Goal: Information Seeking & Learning: Check status

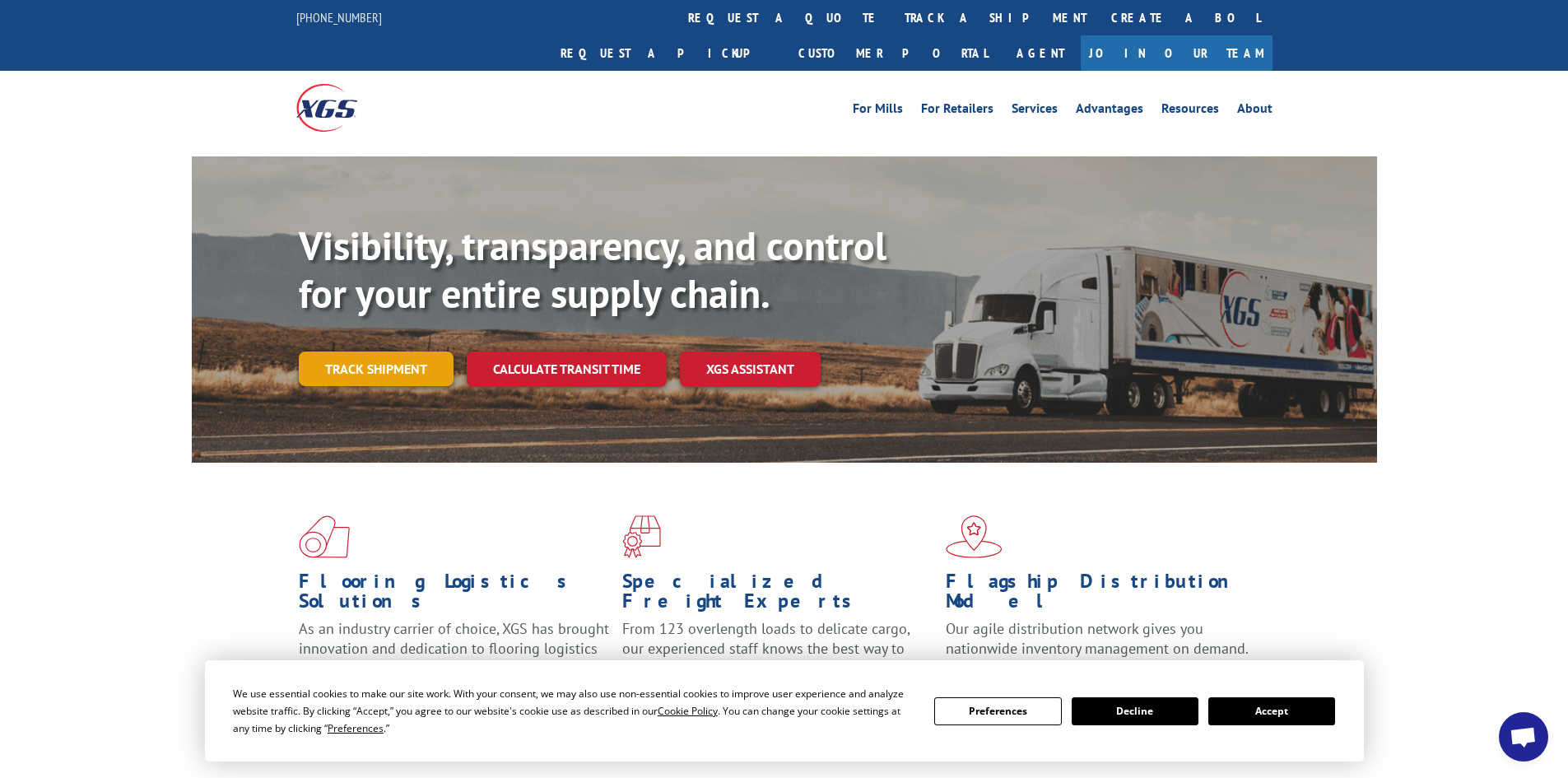
click at [382, 351] on link "Track shipment" at bounding box center [376, 368] width 155 height 35
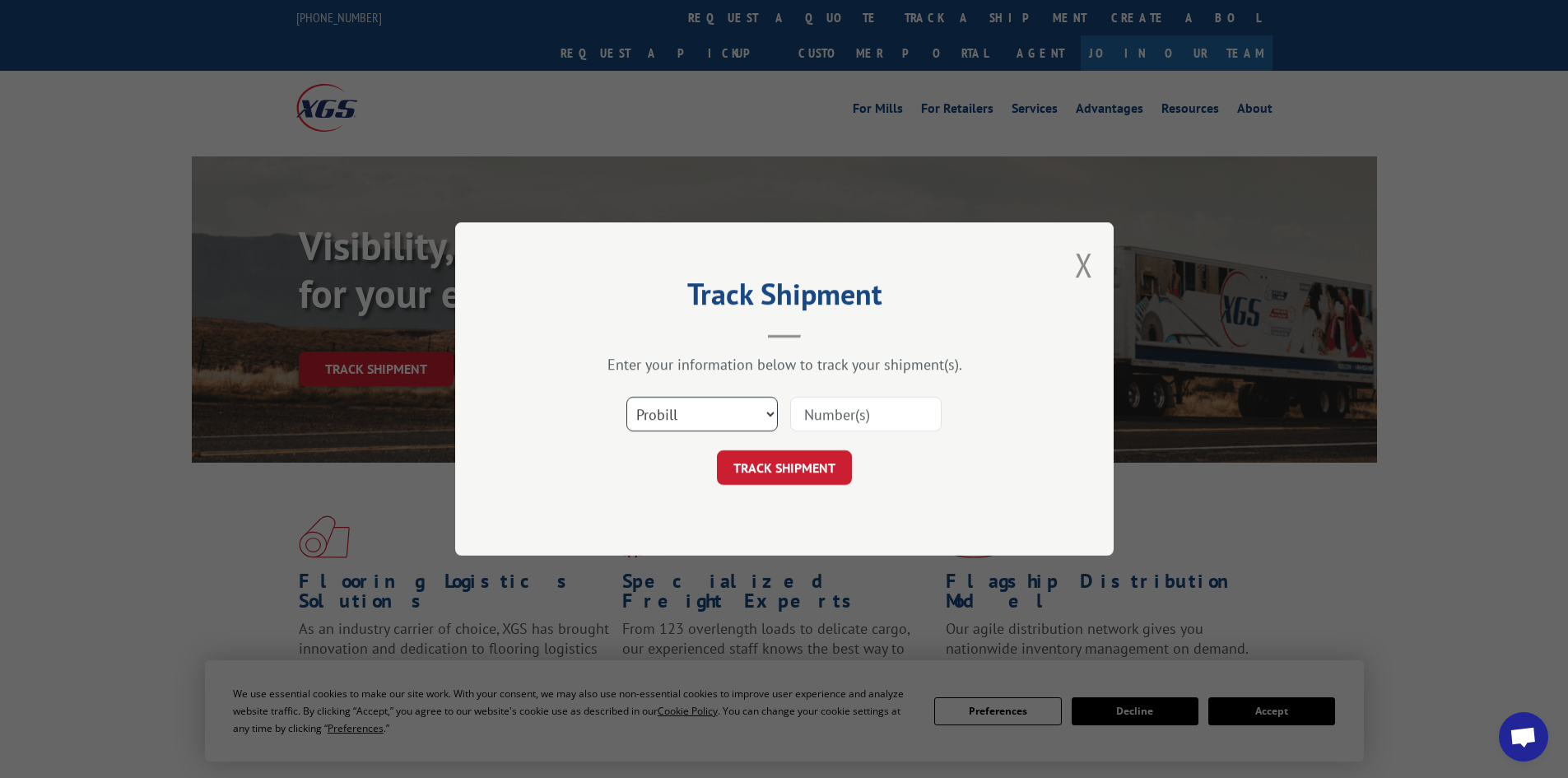
click at [723, 408] on select "Select category... Probill BOL PO" at bounding box center [702, 414] width 152 height 35
select select "po"
click at [626, 397] on select "Select category... Probill BOL PO" at bounding box center [702, 414] width 152 height 35
click at [853, 425] on input at bounding box center [865, 414] width 152 height 35
paste input "06522071"
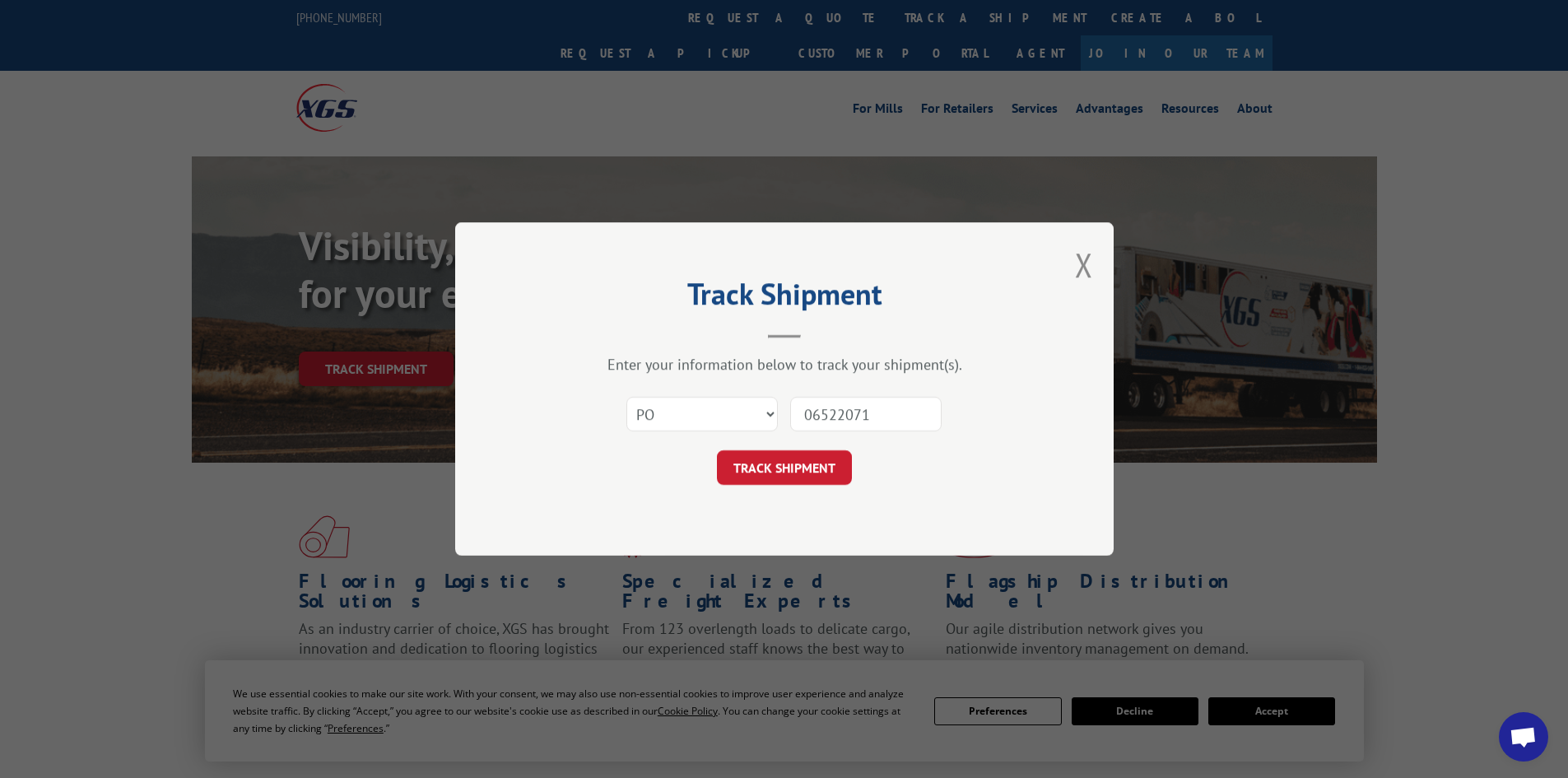
type input "06522071"
click at [717, 451] on button "TRACK SHIPMENT" at bounding box center [784, 467] width 135 height 35
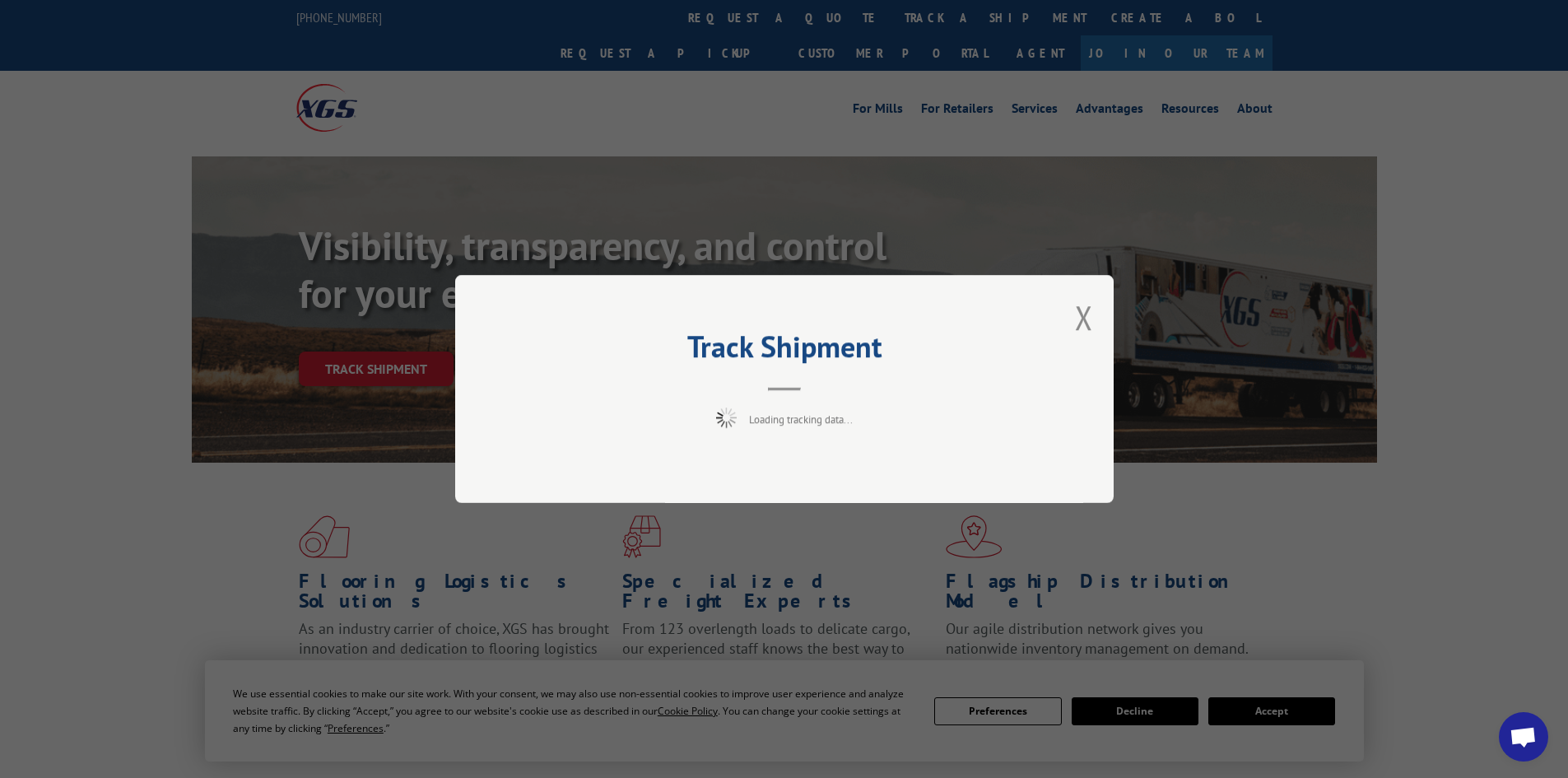
click at [884, 393] on div "Track Shipment Loading tracking data..." at bounding box center [784, 389] width 658 height 228
